Goal: Transaction & Acquisition: Purchase product/service

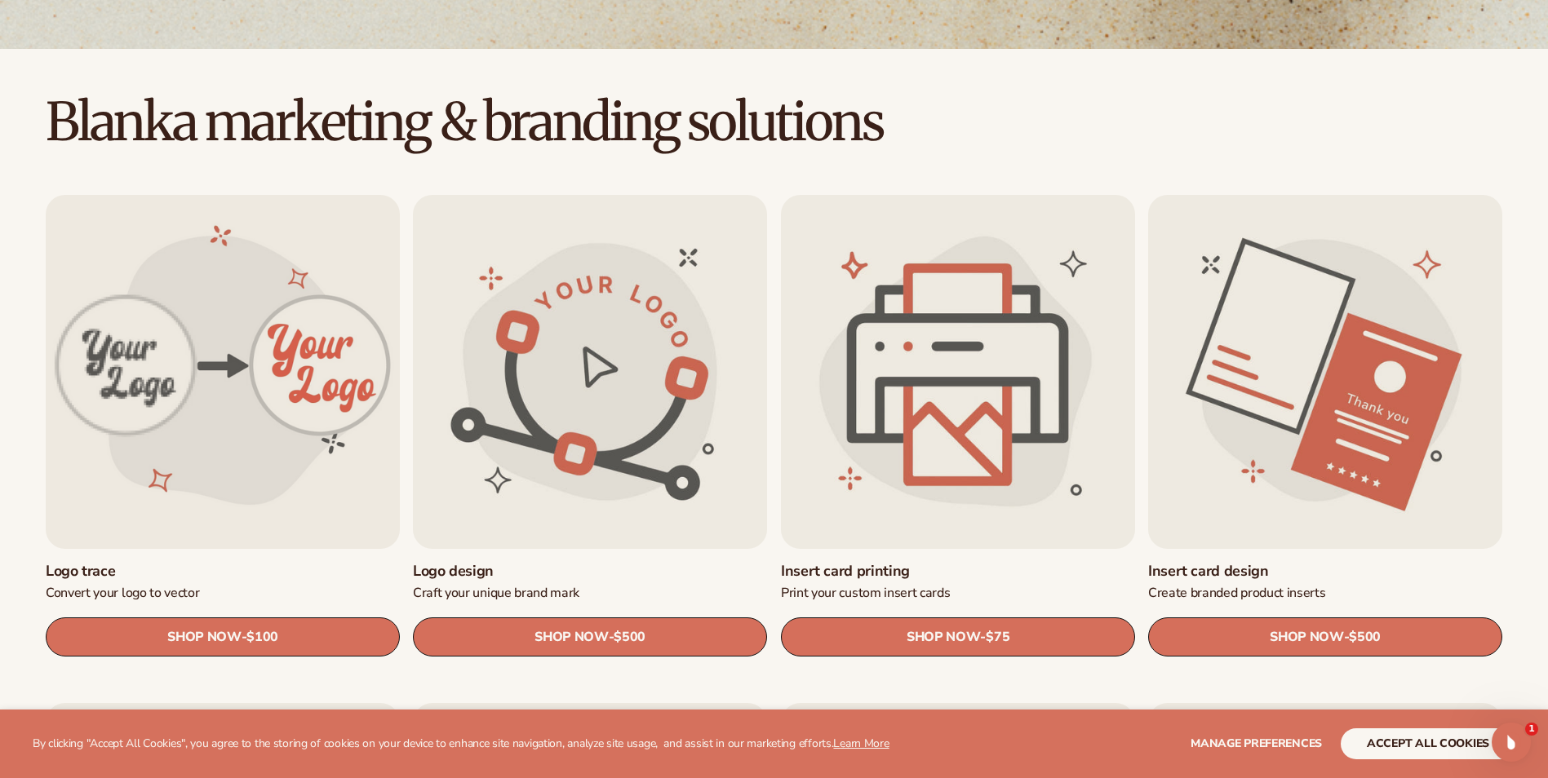
scroll to position [382, 0]
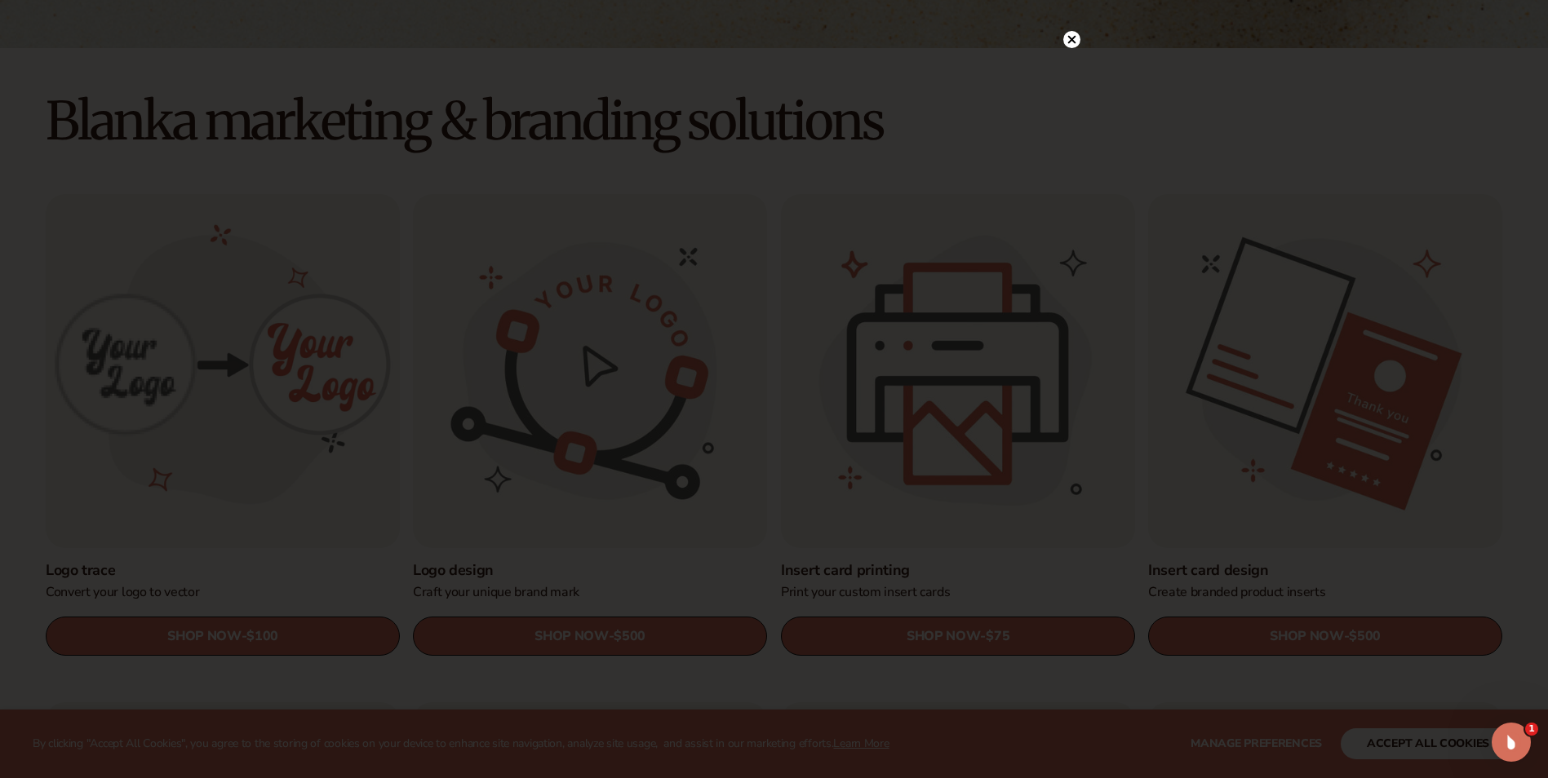
click at [1074, 42] on icon at bounding box center [1071, 39] width 8 height 8
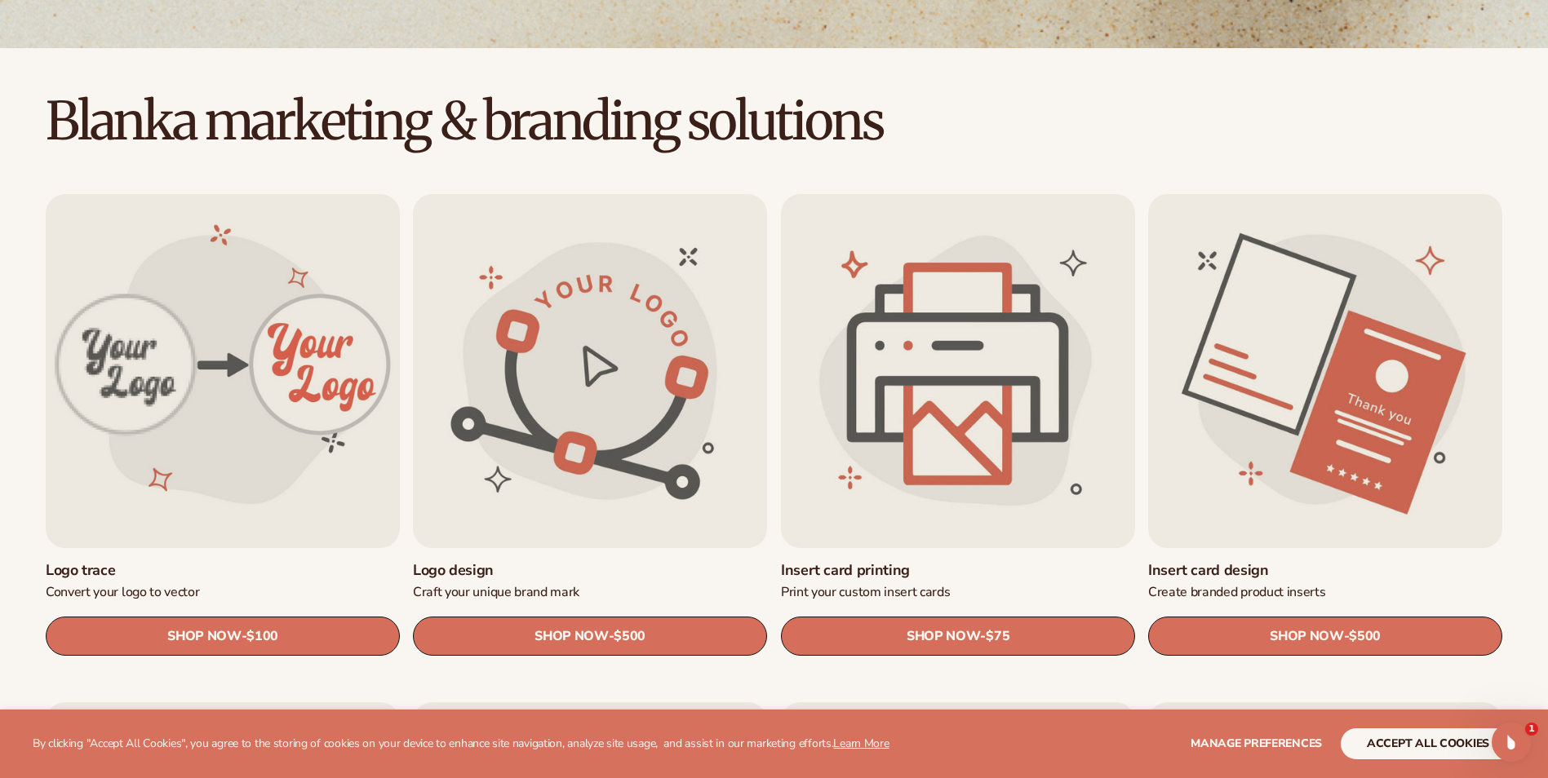
click at [1309, 561] on link "Insert card design" at bounding box center [1325, 570] width 354 height 19
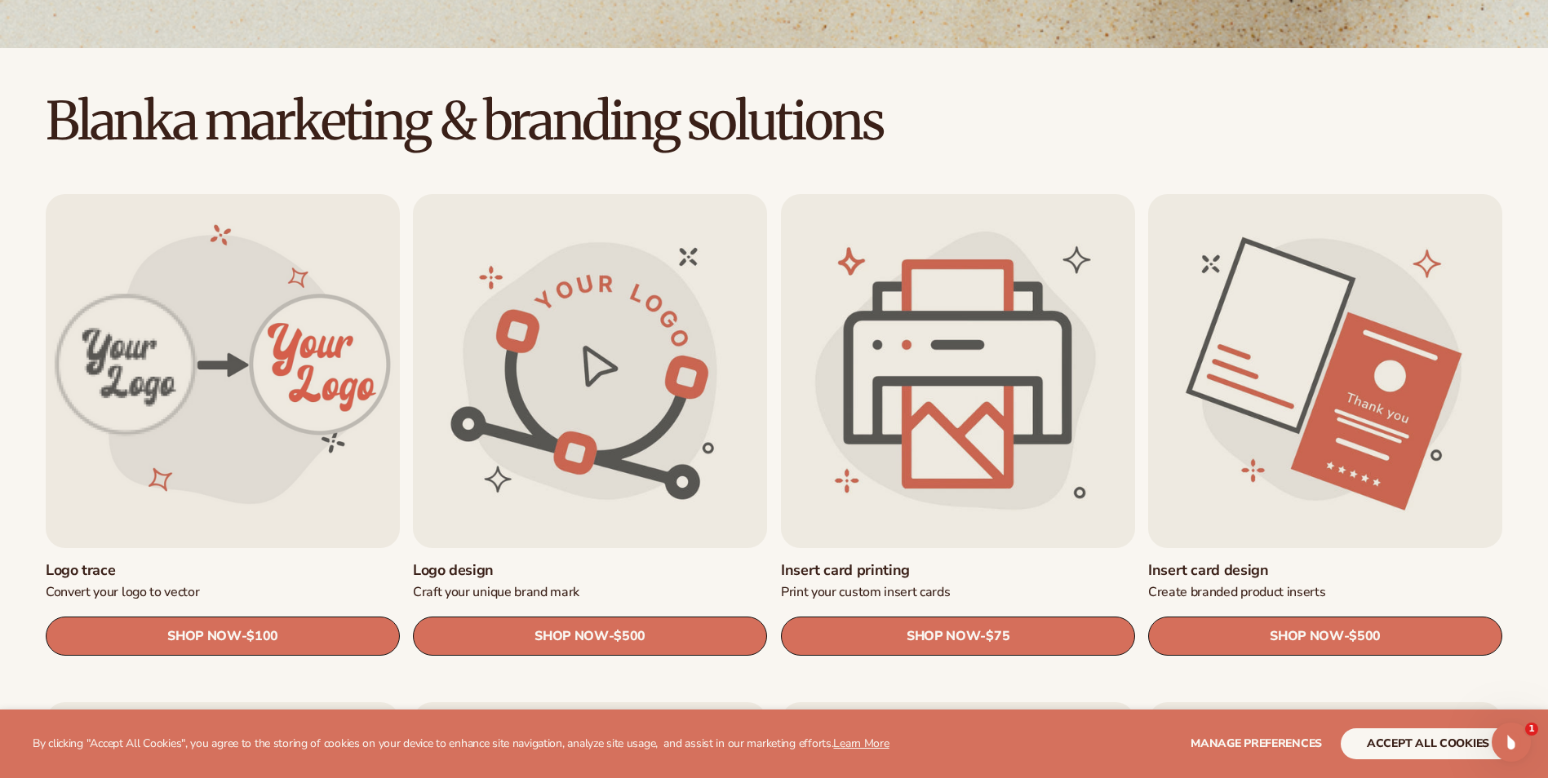
click at [937, 561] on link "Insert card printing" at bounding box center [958, 570] width 354 height 19
